Goal: Transaction & Acquisition: Purchase product/service

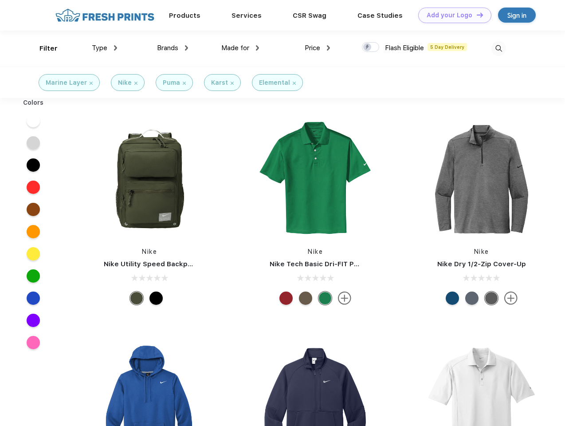
click at [452, 15] on link "Add your Logo Design Tool" at bounding box center [454, 16] width 73 height 16
click at [0, 0] on div "Design Tool" at bounding box center [0, 0] width 0 height 0
click at [476, 15] on link "Add your Logo Design Tool" at bounding box center [454, 16] width 73 height 16
click at [43, 48] on div "Filter" at bounding box center [48, 48] width 18 height 10
click at [105, 48] on span "Type" at bounding box center [100, 48] width 16 height 8
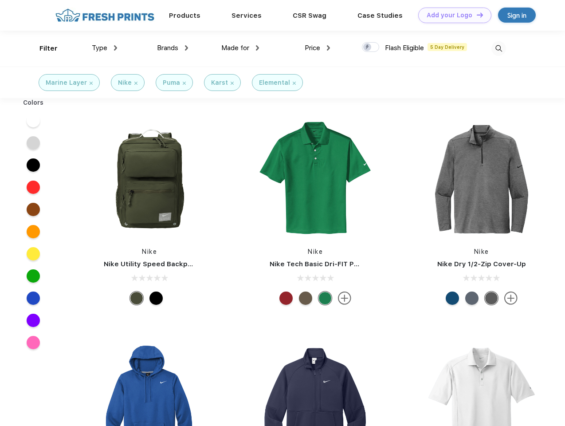
click at [173, 48] on span "Brands" at bounding box center [167, 48] width 21 height 8
click at [240, 48] on span "Made for" at bounding box center [235, 48] width 28 height 8
click at [318, 48] on span "Price" at bounding box center [313, 48] width 16 height 8
click at [371, 47] on div at bounding box center [370, 47] width 17 height 10
click at [368, 47] on input "checkbox" at bounding box center [365, 45] width 6 height 6
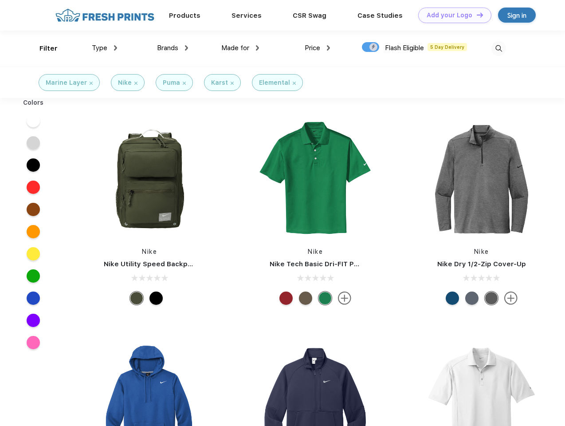
click at [499, 48] on img at bounding box center [499, 48] width 15 height 15
